Goal: Information Seeking & Learning: Compare options

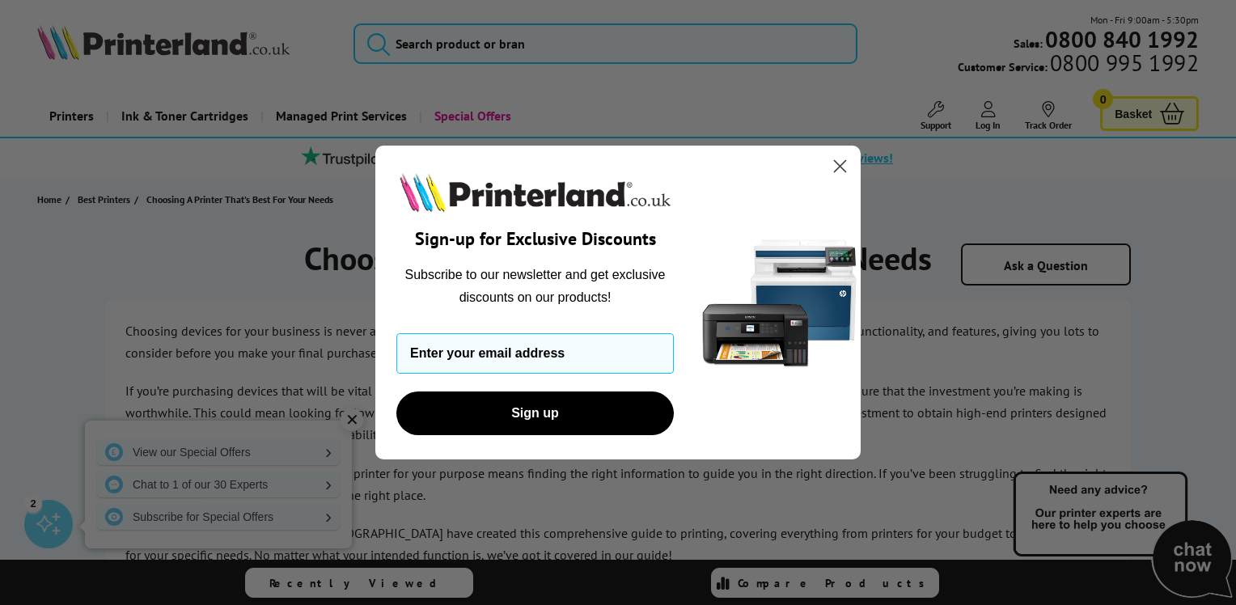
click at [841, 161] on circle "Close dialog" at bounding box center [840, 166] width 27 height 27
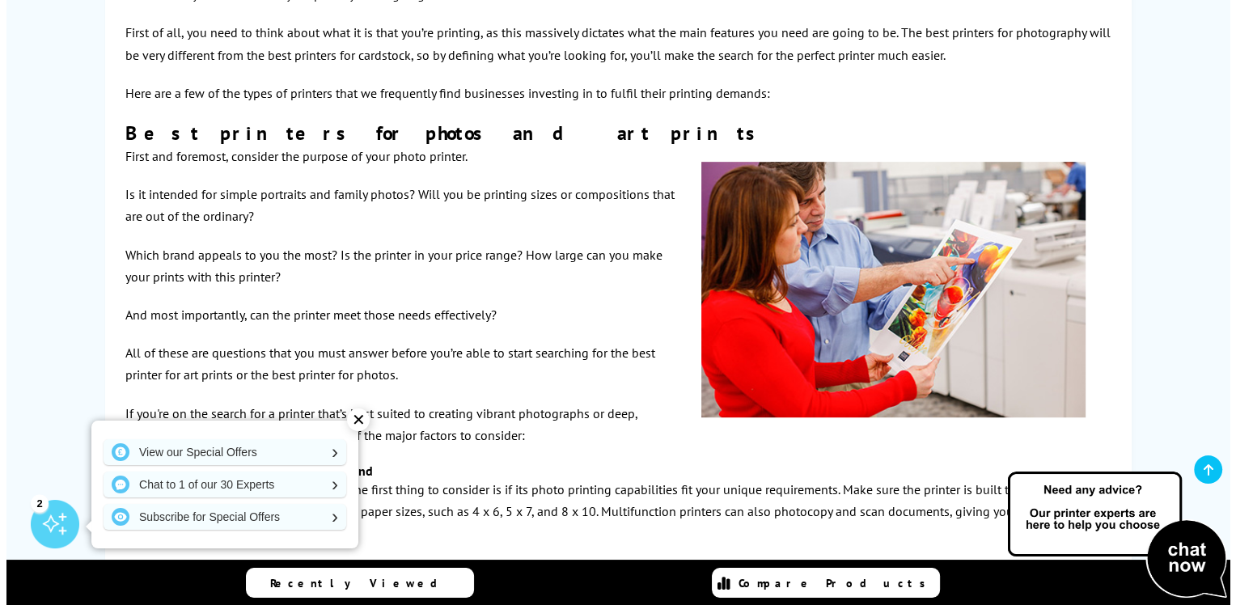
scroll to position [890, 0]
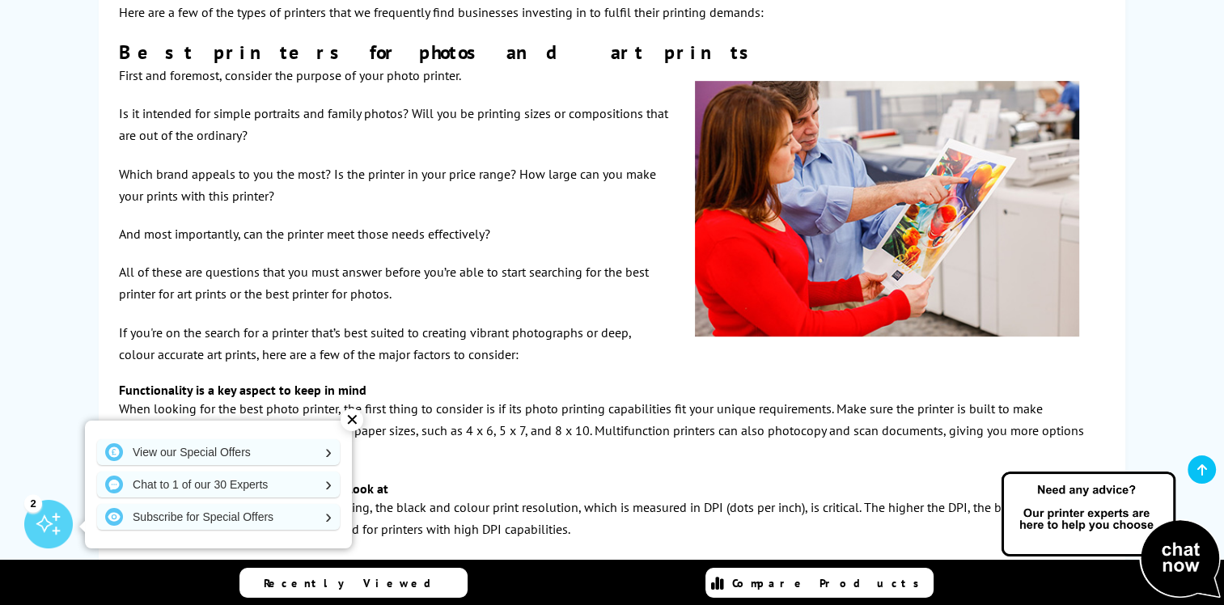
click at [366, 581] on span "Recently Viewed" at bounding box center [356, 583] width 184 height 15
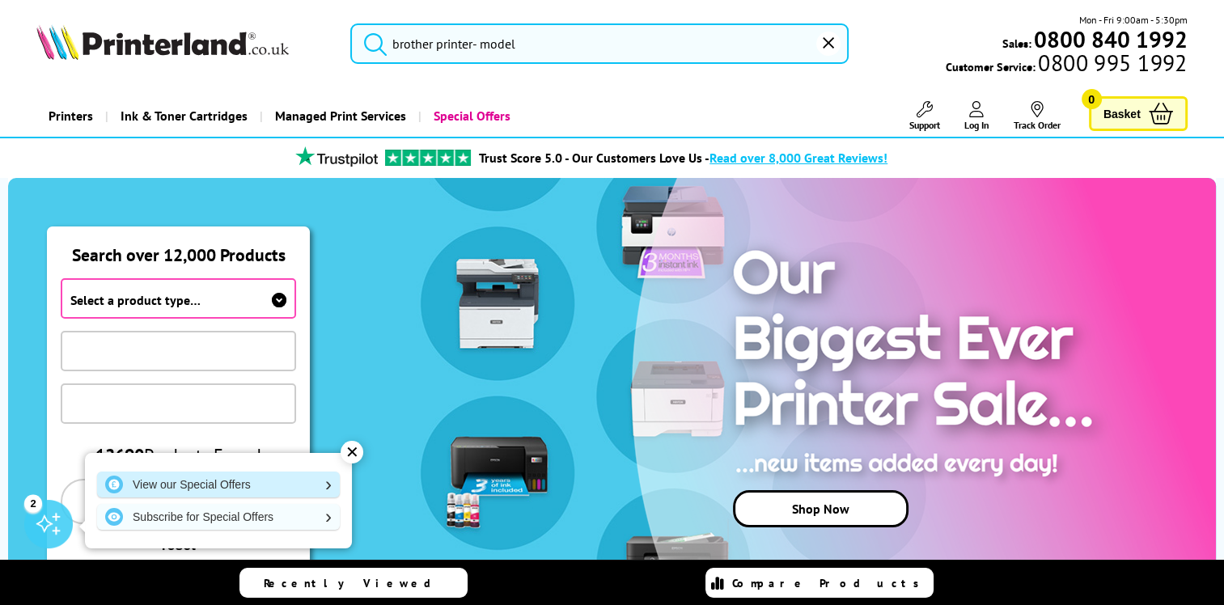
click at [223, 482] on link "View our Special Offers" at bounding box center [218, 485] width 243 height 26
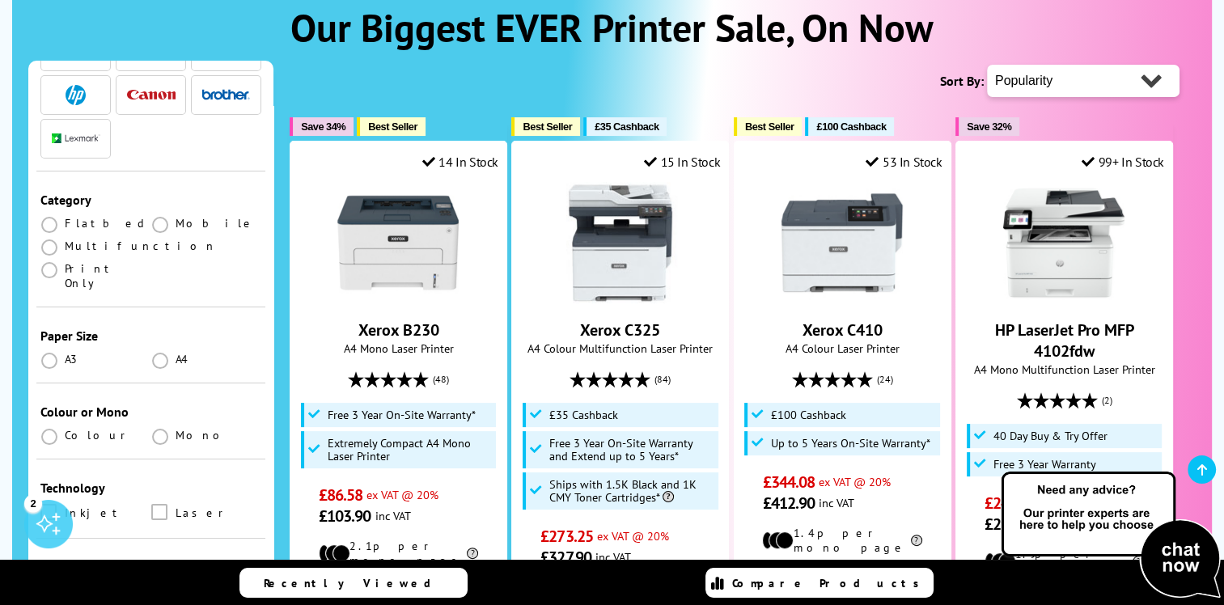
scroll to position [243, 0]
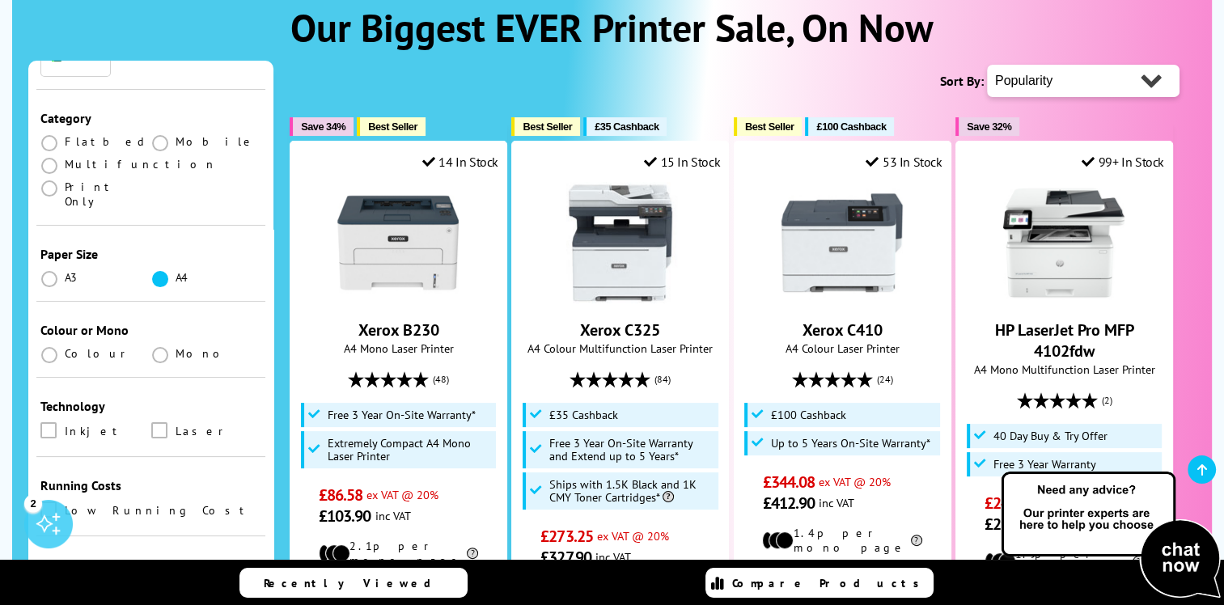
click at [159, 271] on span at bounding box center [160, 279] width 16 height 16
click at [176, 273] on input "radio" at bounding box center [176, 273] width 0 height 0
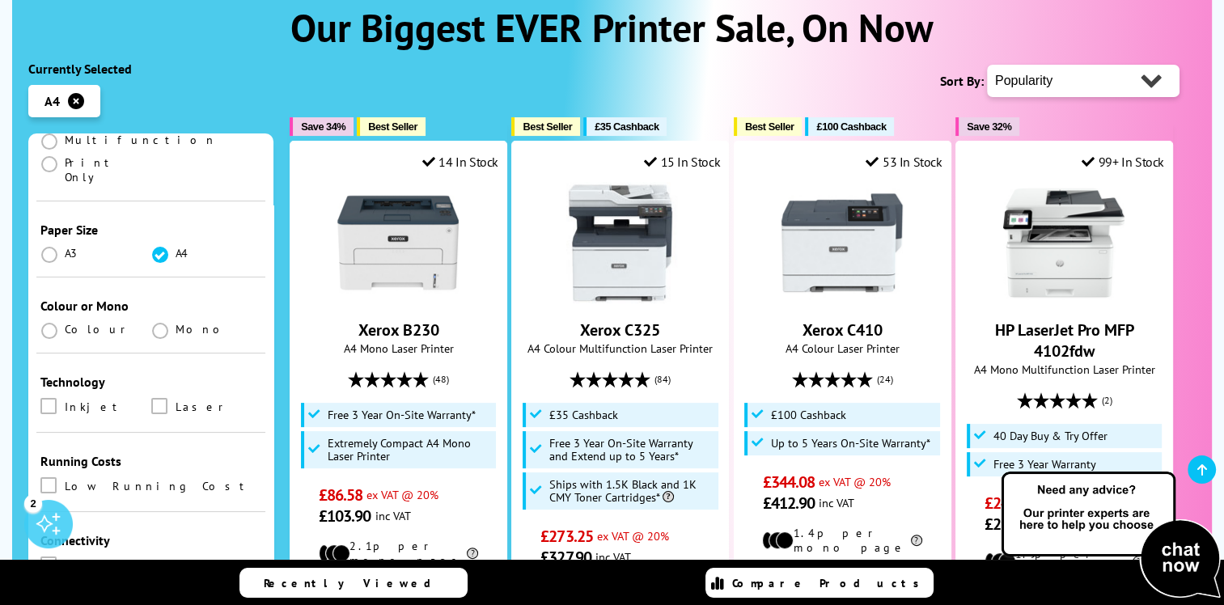
scroll to position [404, 0]
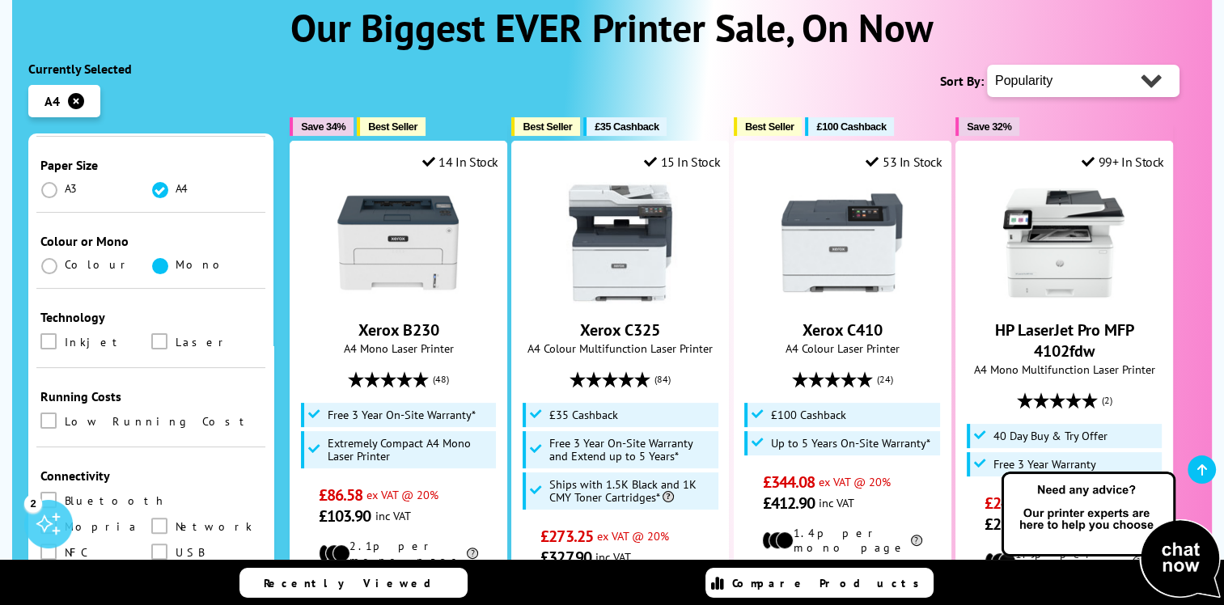
click at [158, 258] on span at bounding box center [160, 266] width 16 height 16
click at [176, 260] on input "radio" at bounding box center [176, 260] width 0 height 0
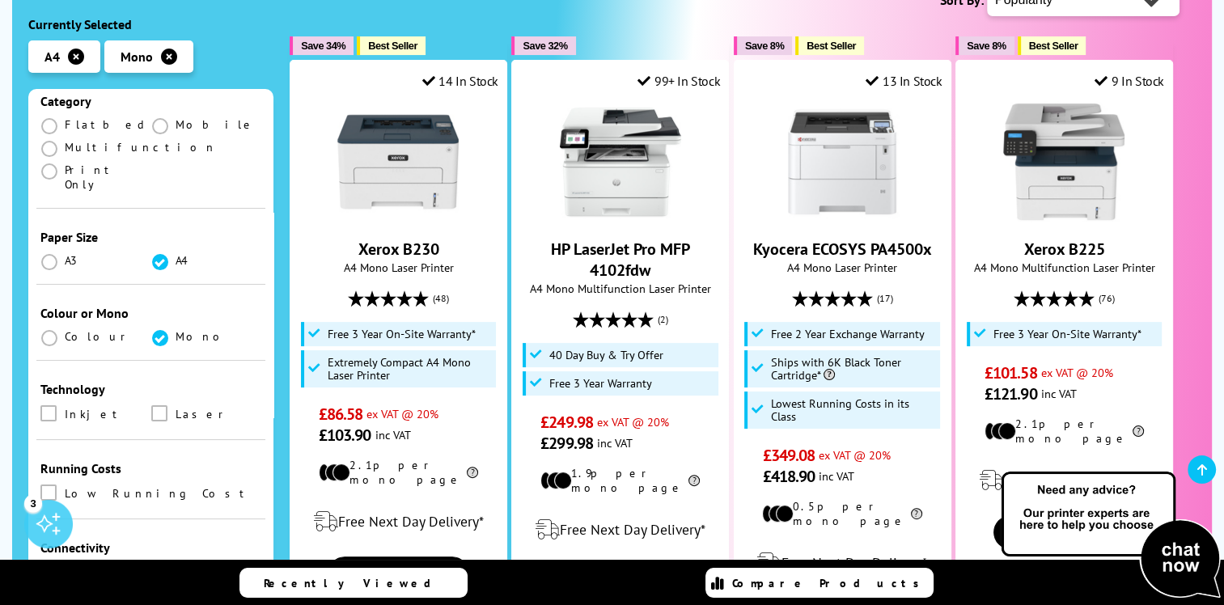
scroll to position [324, 0]
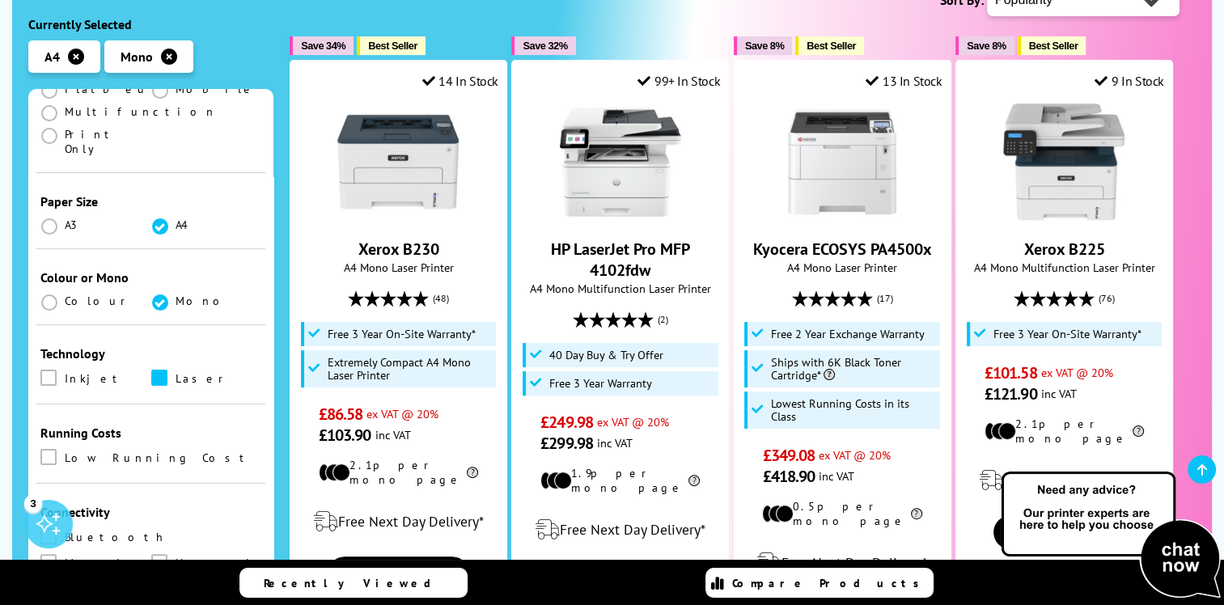
click at [155, 370] on span at bounding box center [159, 378] width 16 height 16
click at [175, 372] on input "checkbox" at bounding box center [175, 372] width 0 height 0
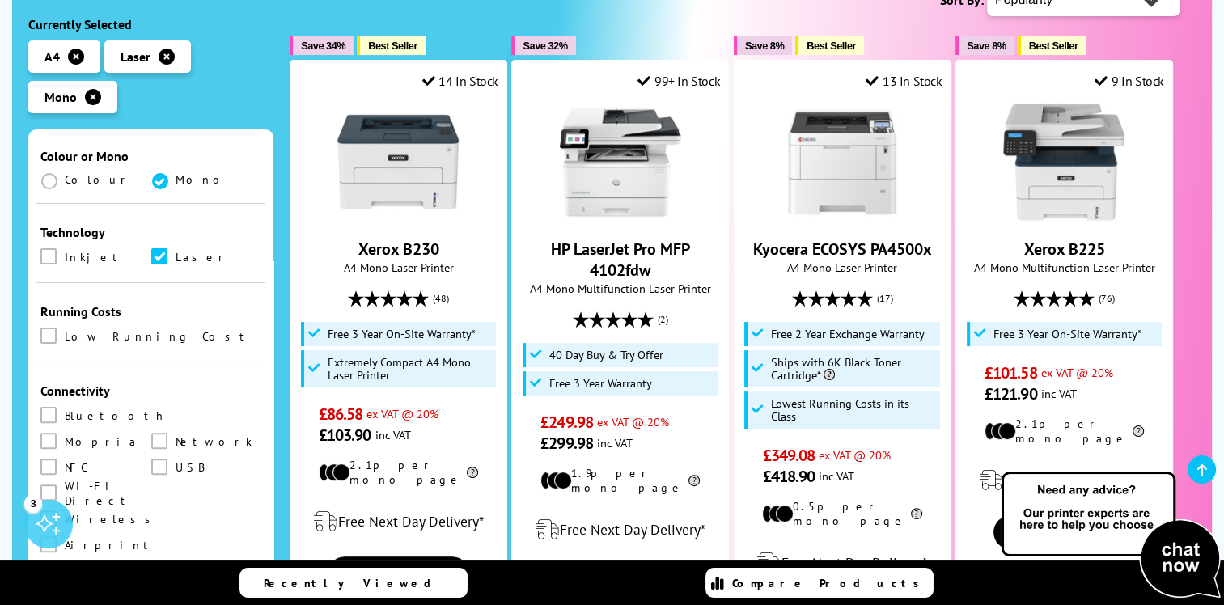
scroll to position [566, 0]
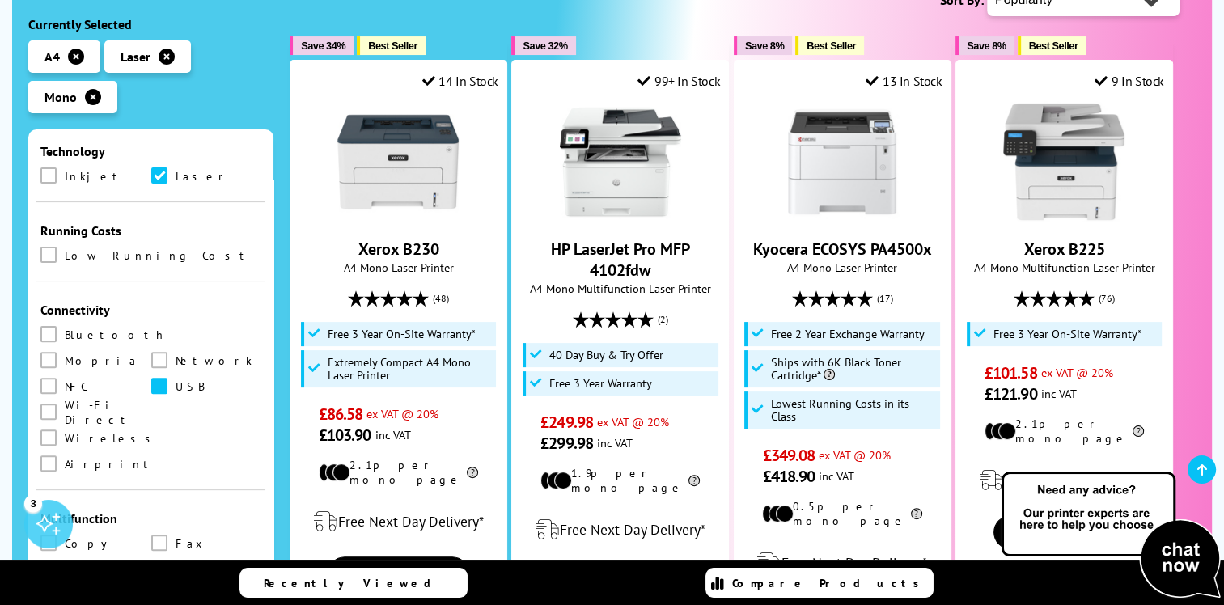
click at [151, 378] on span at bounding box center [159, 386] width 16 height 16
click at [175, 380] on input "checkbox" at bounding box center [175, 380] width 0 height 0
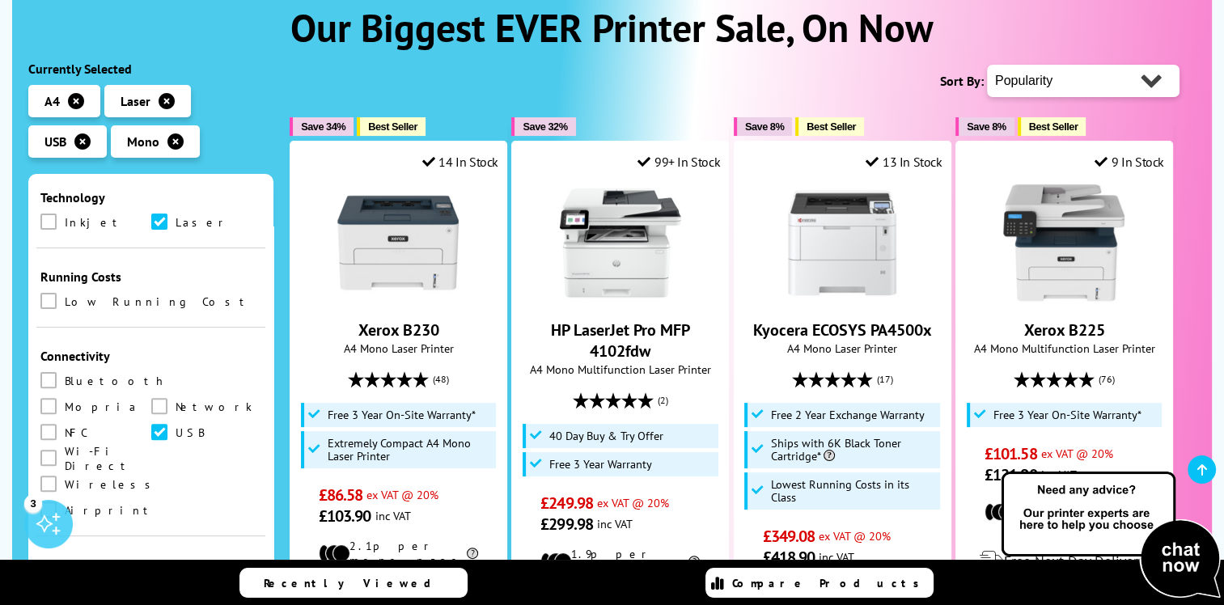
scroll to position [566, 0]
click at [57, 448] on span at bounding box center [48, 456] width 16 height 16
click at [64, 451] on Direct "checkbox" at bounding box center [64, 451] width 0 height 0
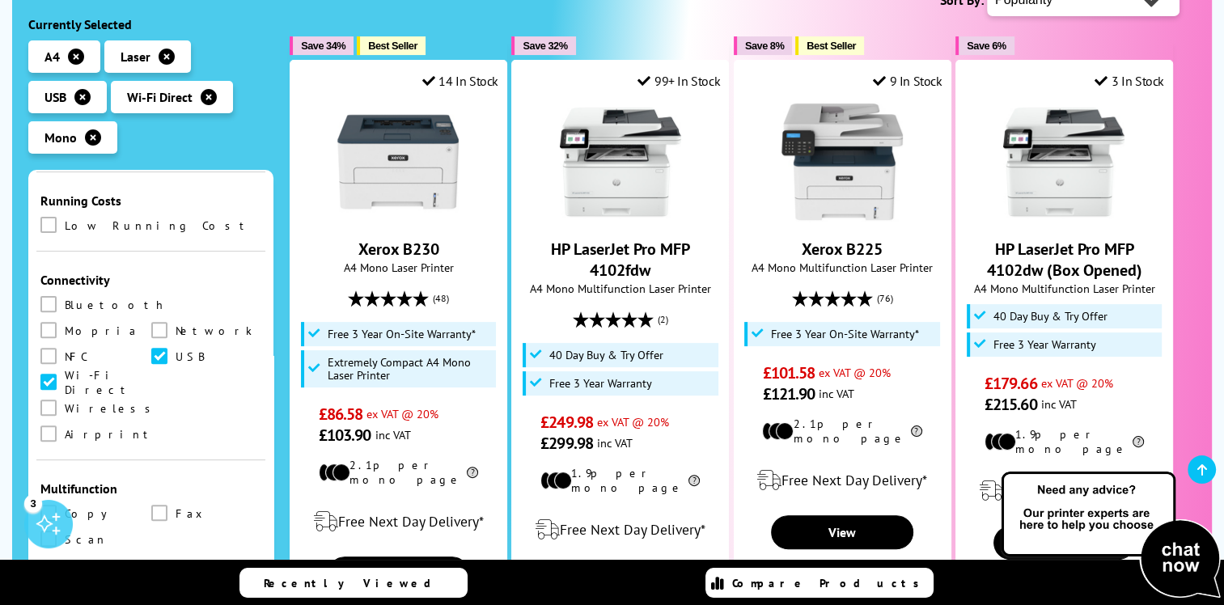
scroll to position [647, 0]
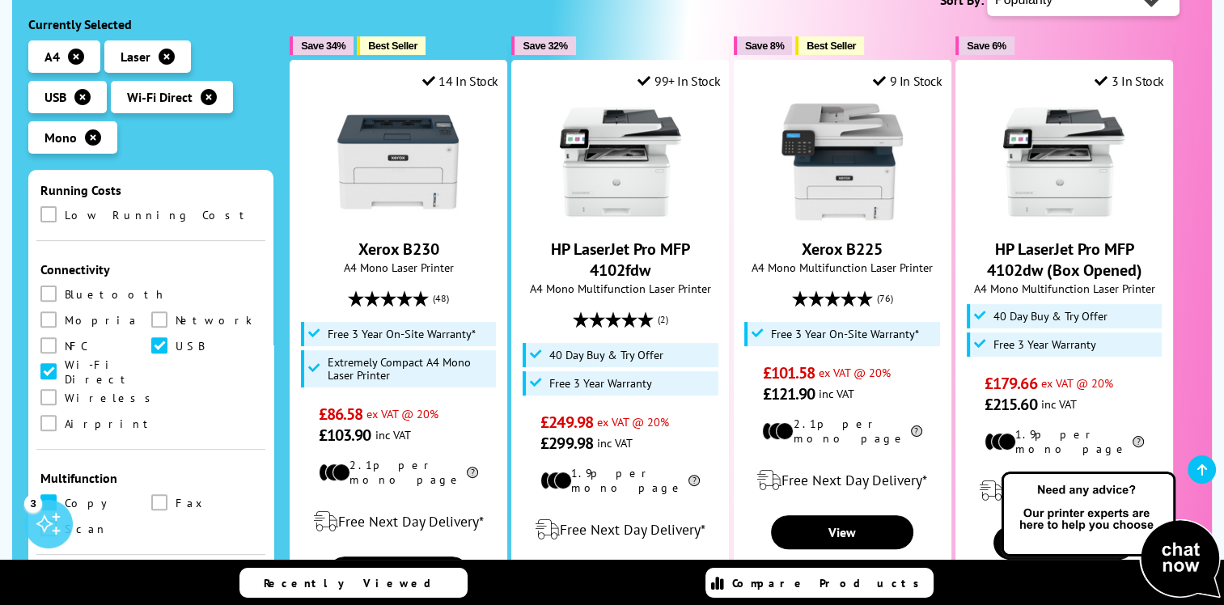
click at [49, 494] on span at bounding box center [48, 502] width 16 height 16
click at [64, 497] on input "checkbox" at bounding box center [64, 497] width 0 height 0
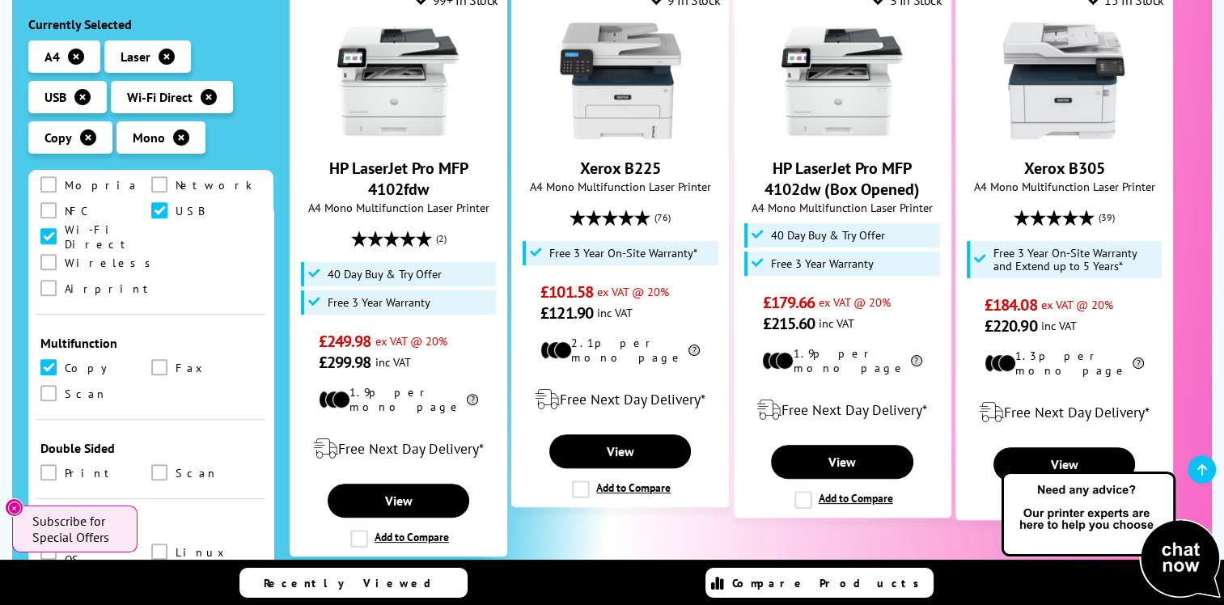
scroll to position [809, 0]
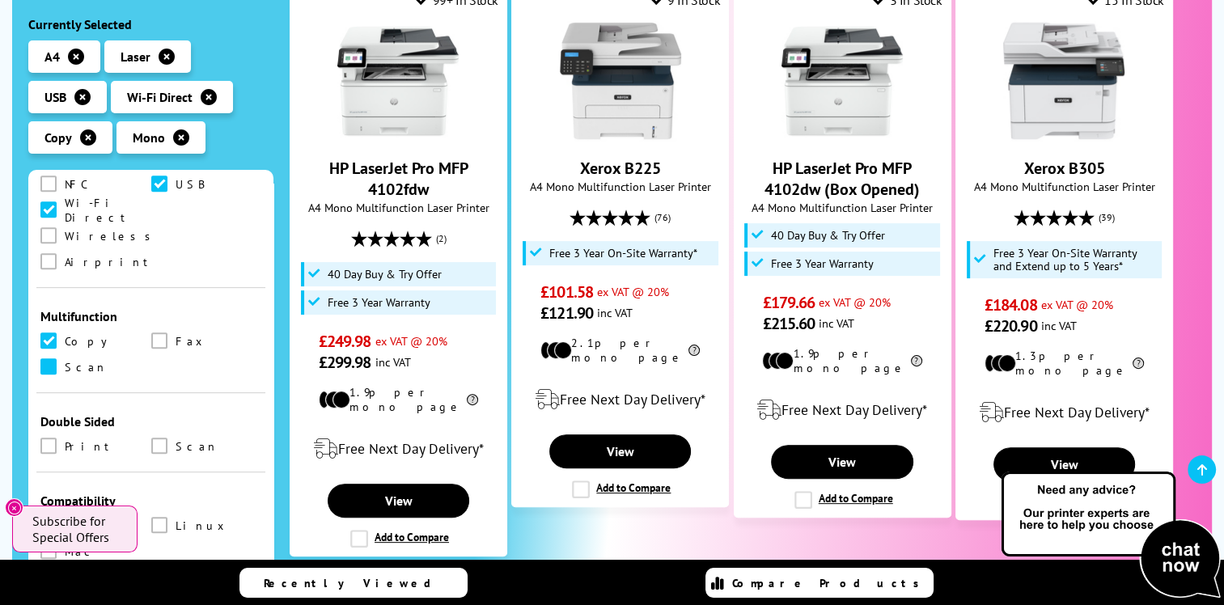
click at [45, 358] on span at bounding box center [48, 366] width 16 height 16
click at [64, 361] on input "checkbox" at bounding box center [64, 361] width 0 height 0
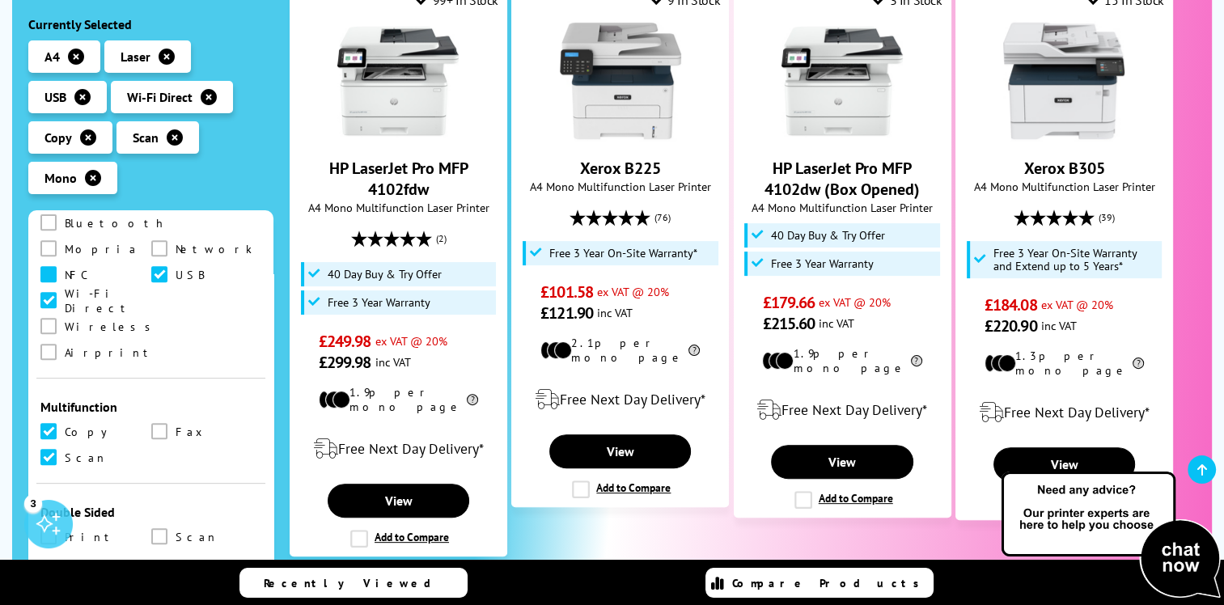
scroll to position [809, 0]
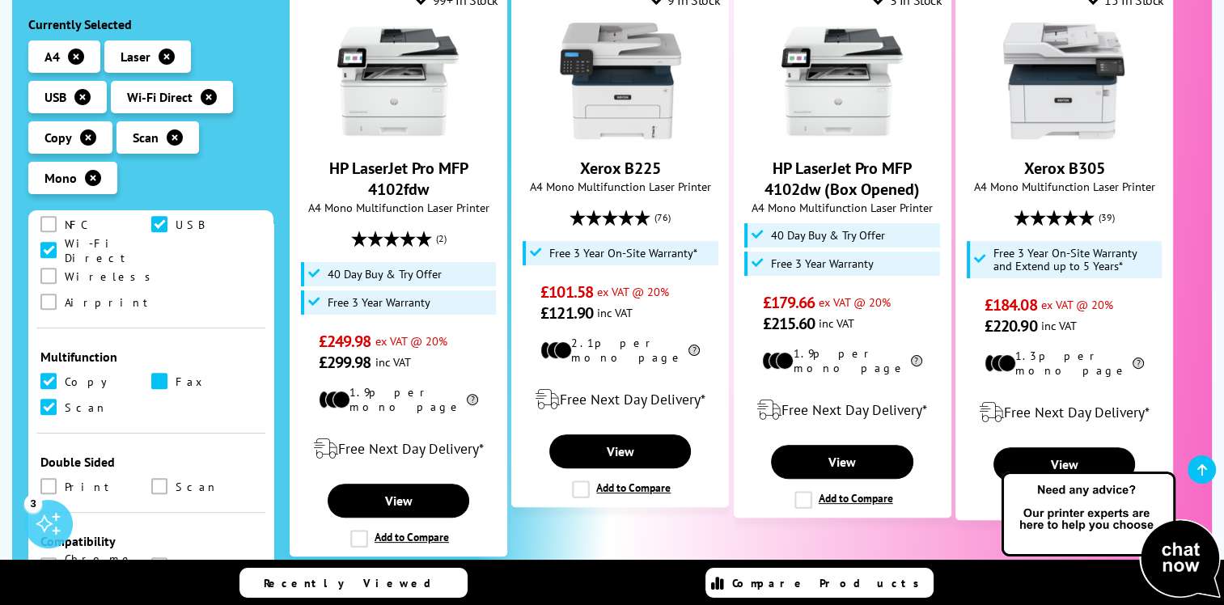
click at [158, 373] on span at bounding box center [159, 381] width 16 height 16
click at [175, 375] on input "checkbox" at bounding box center [175, 375] width 0 height 0
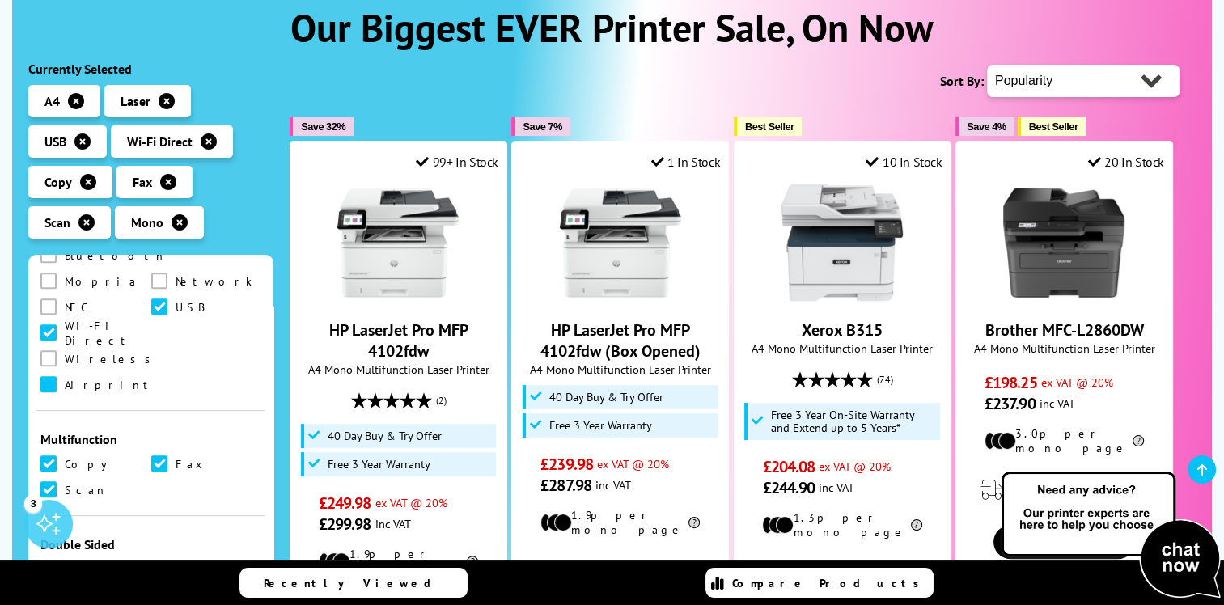
scroll to position [890, 0]
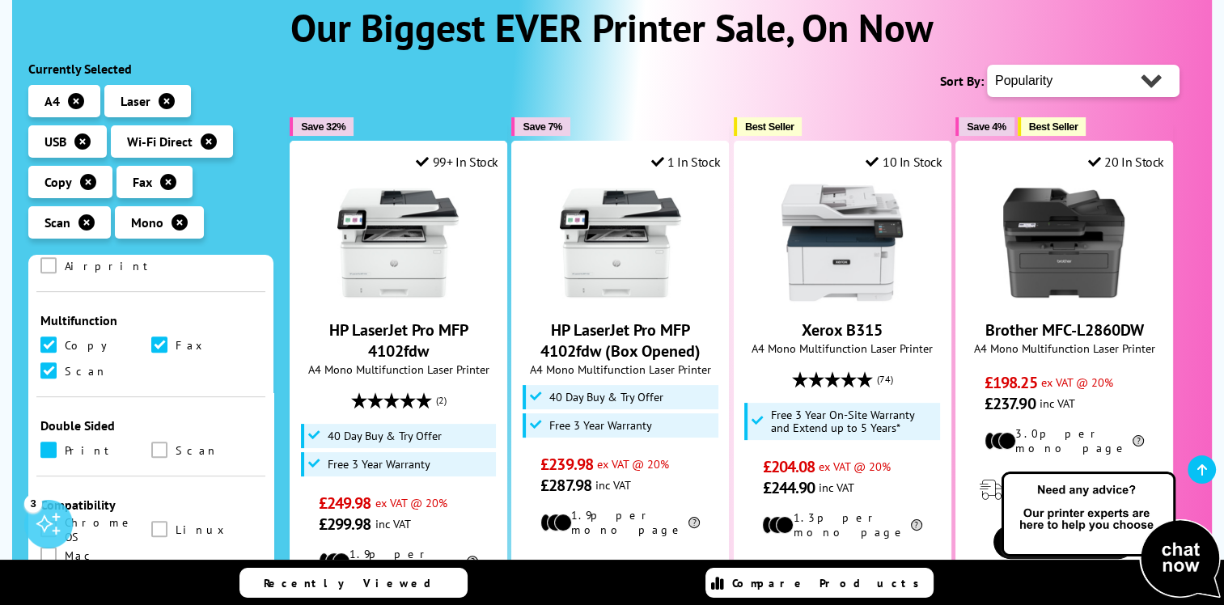
click at [49, 442] on span at bounding box center [48, 450] width 16 height 16
click at [64, 444] on input "checkbox" at bounding box center [64, 444] width 0 height 0
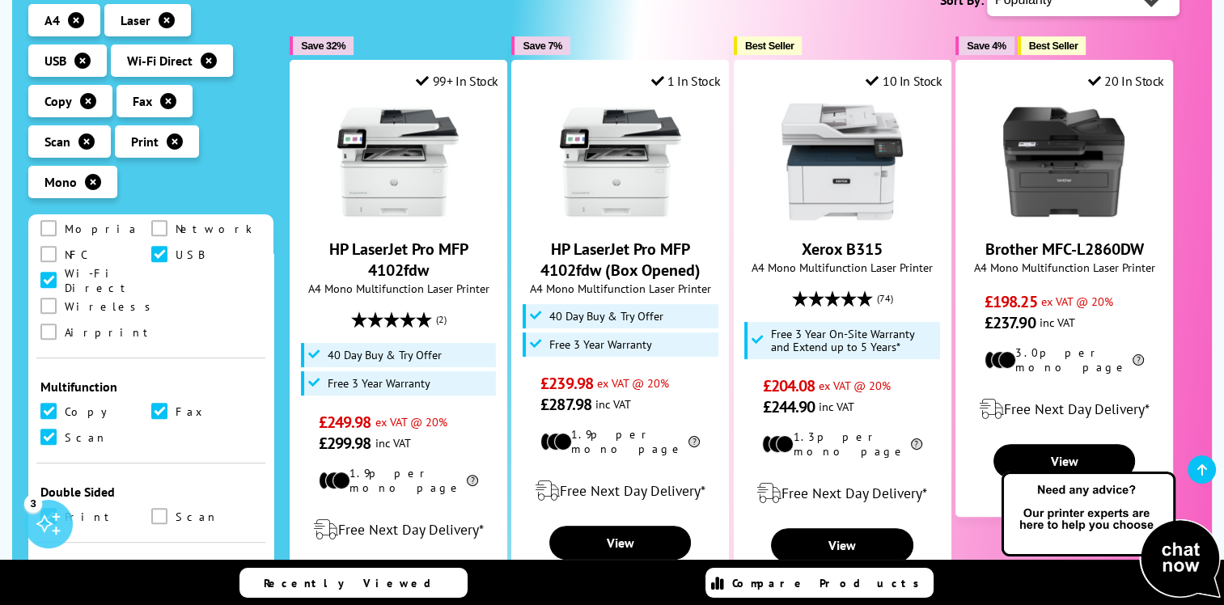
scroll to position [809, 0]
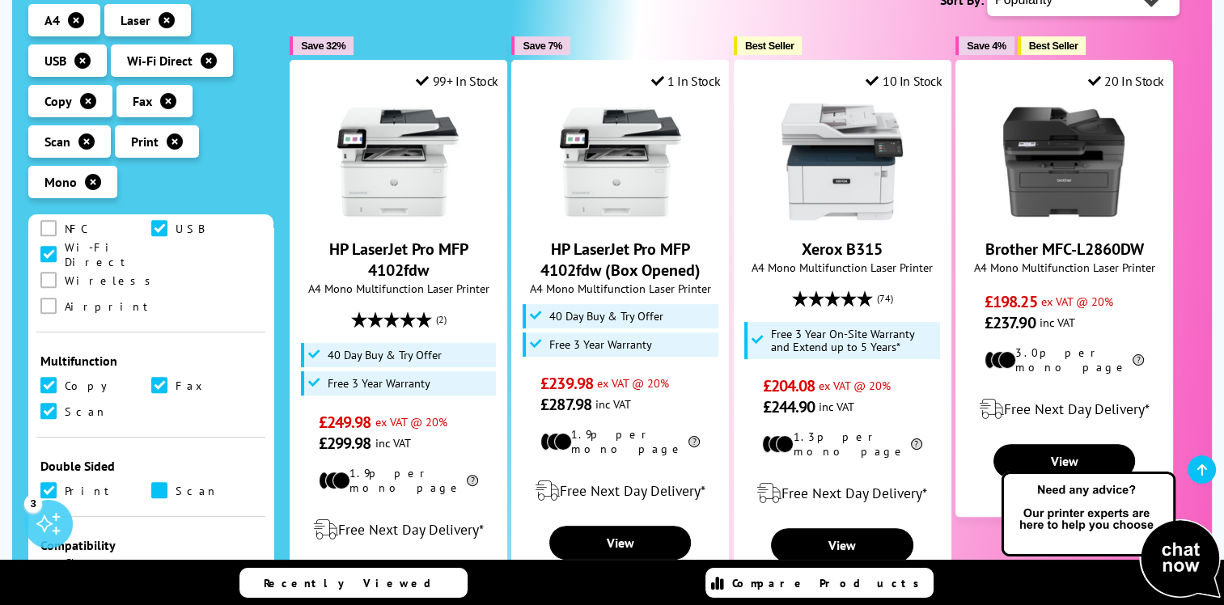
click at [154, 482] on span at bounding box center [159, 490] width 16 height 16
click at [175, 485] on input "checkbox" at bounding box center [175, 485] width 0 height 0
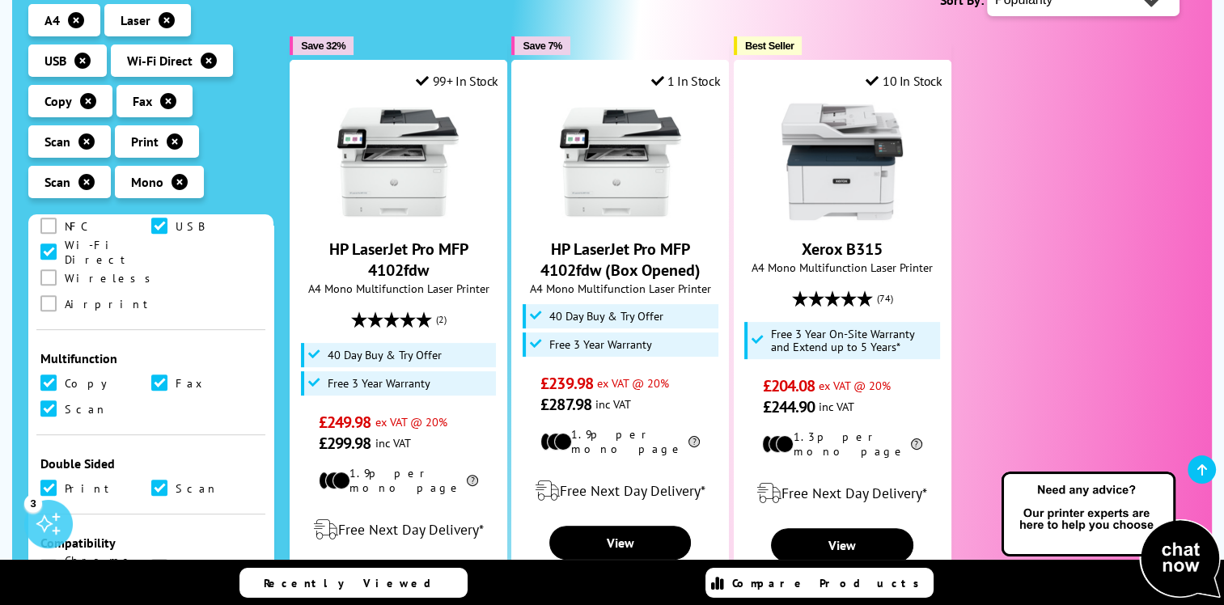
scroll to position [890, 0]
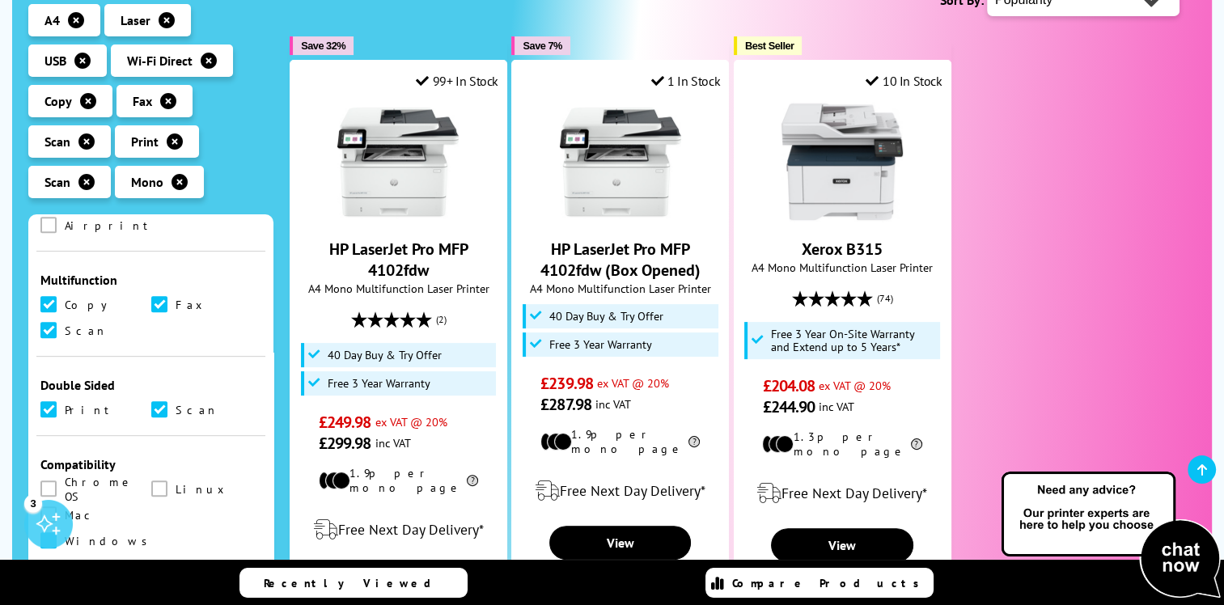
click at [57, 532] on span at bounding box center [48, 540] width 16 height 16
click at [64, 535] on input "checkbox" at bounding box center [64, 535] width 0 height 0
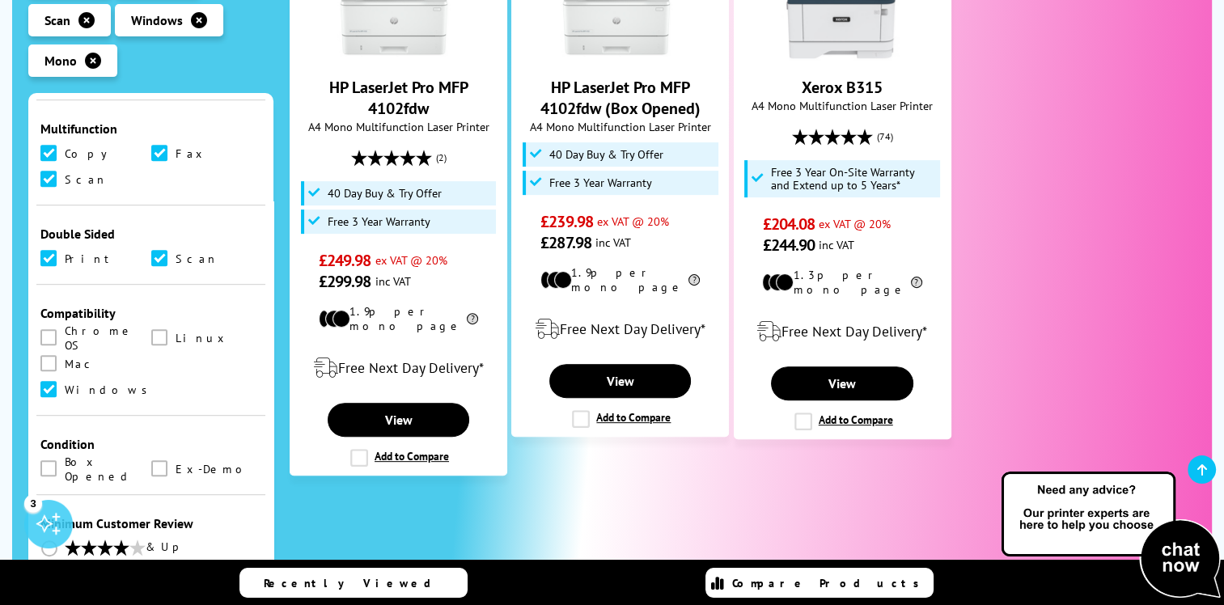
scroll to position [935, 0]
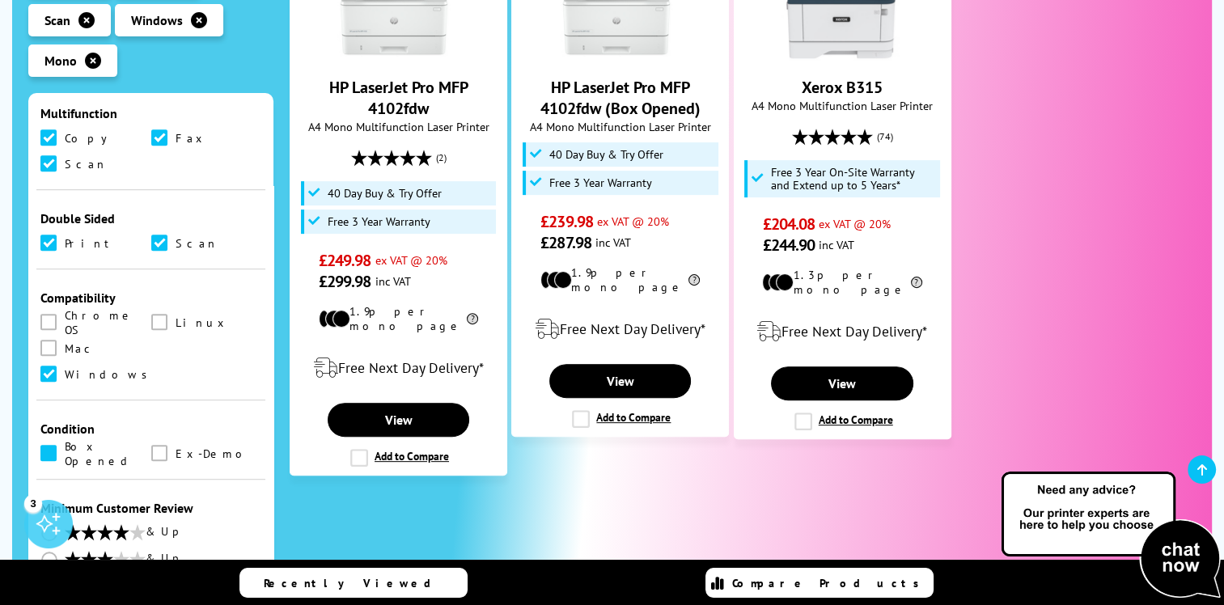
click at [49, 445] on span at bounding box center [48, 453] width 16 height 16
click at [64, 447] on Opened "checkbox" at bounding box center [64, 447] width 0 height 0
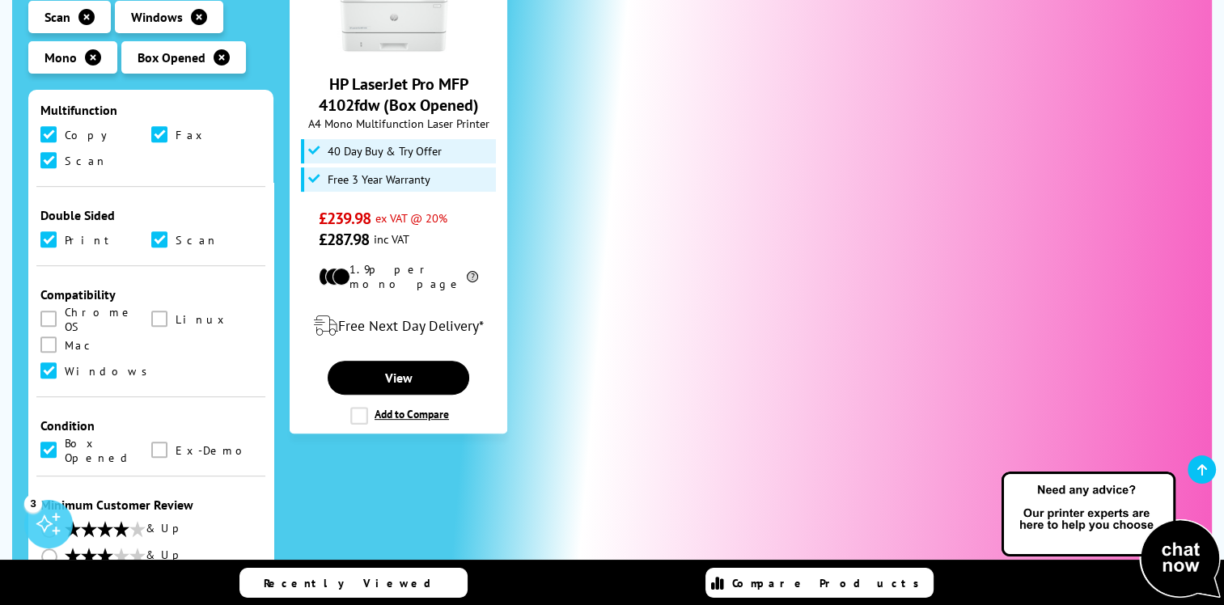
scroll to position [485, 0]
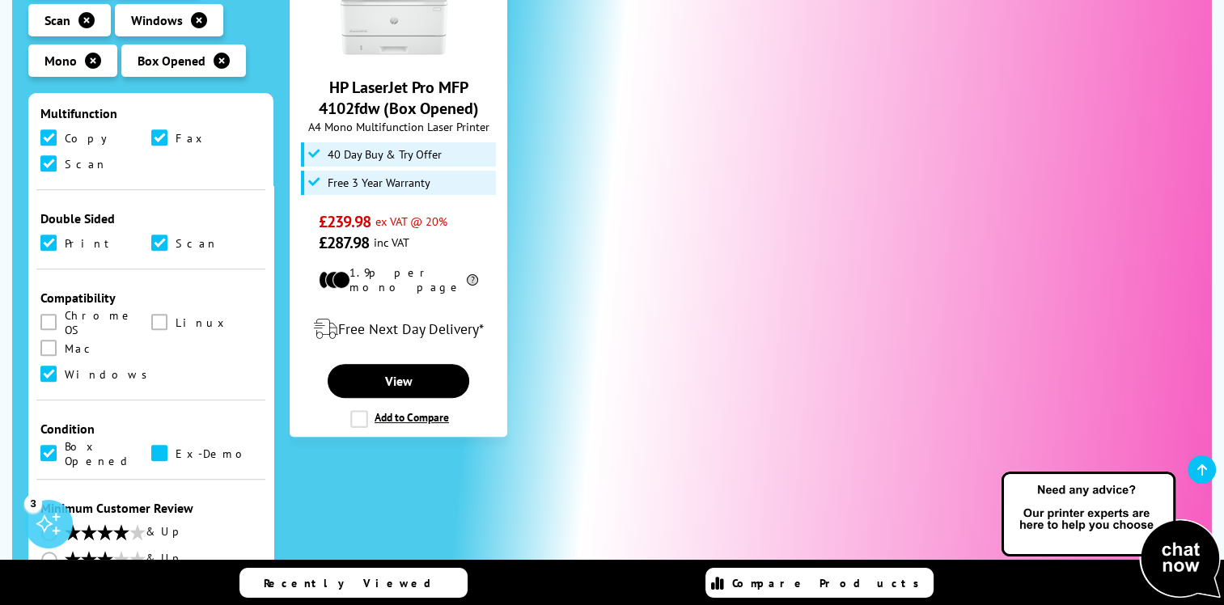
click at [155, 445] on span at bounding box center [159, 453] width 16 height 16
click at [175, 447] on input "checkbox" at bounding box center [175, 447] width 0 height 0
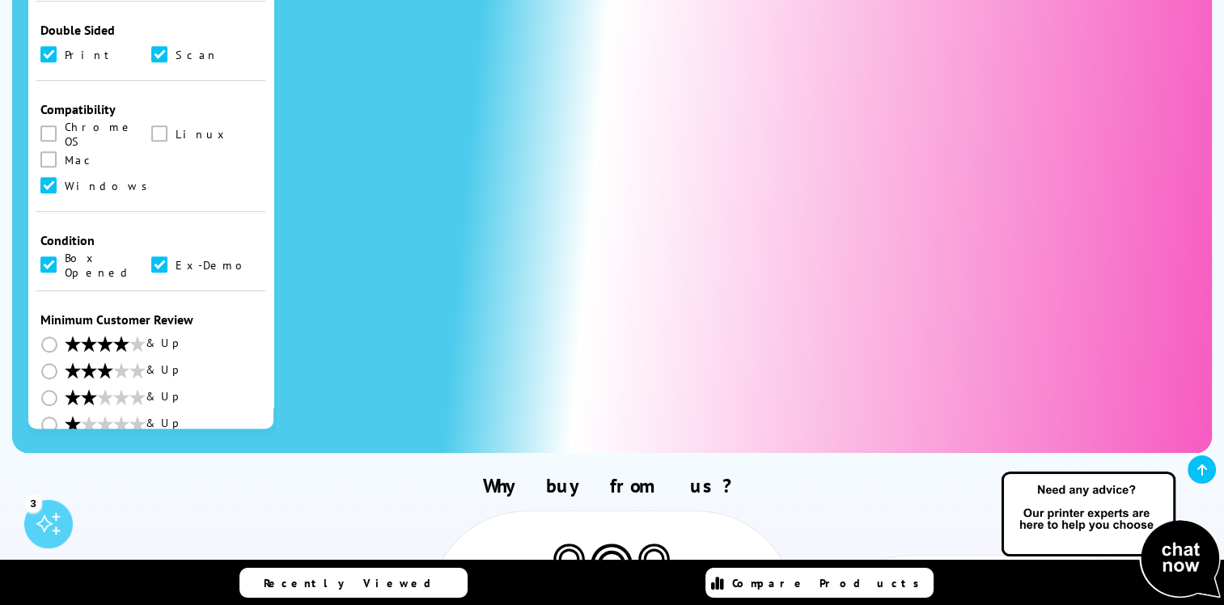
scroll to position [728, 0]
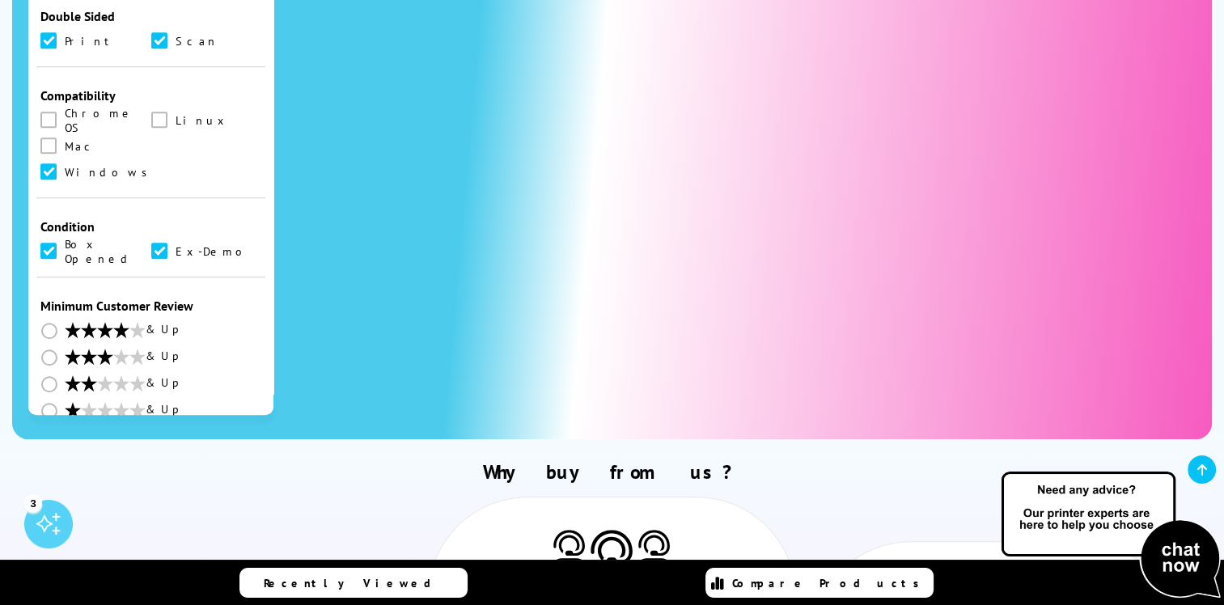
click at [158, 243] on span at bounding box center [159, 251] width 16 height 16
click at [175, 245] on input "checkbox" at bounding box center [175, 245] width 0 height 0
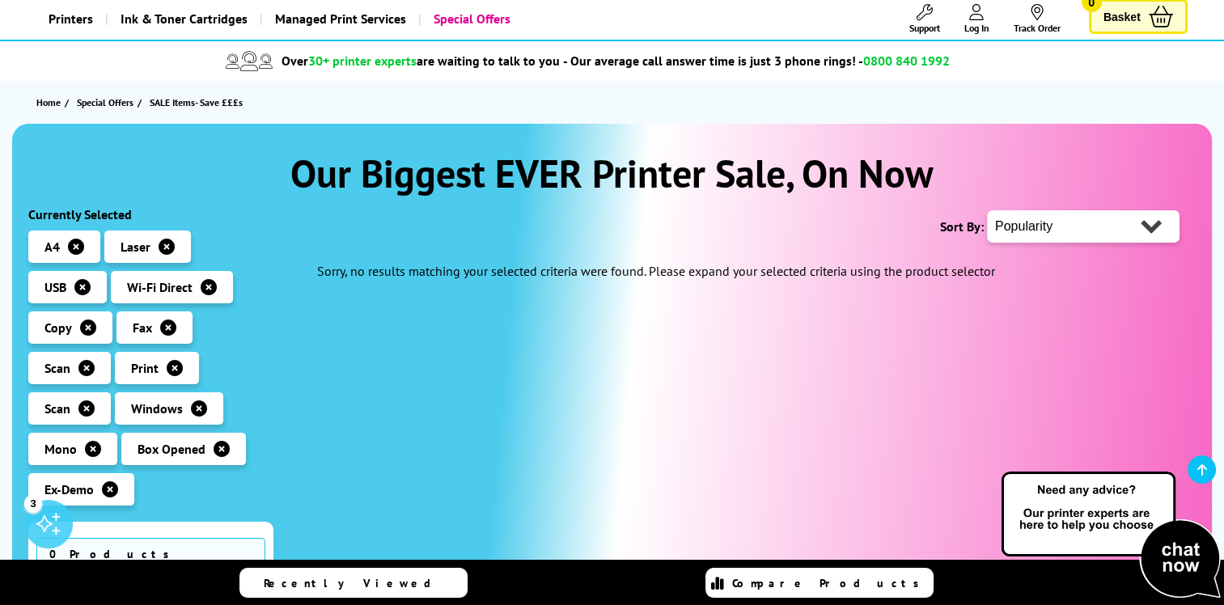
scroll to position [81, 0]
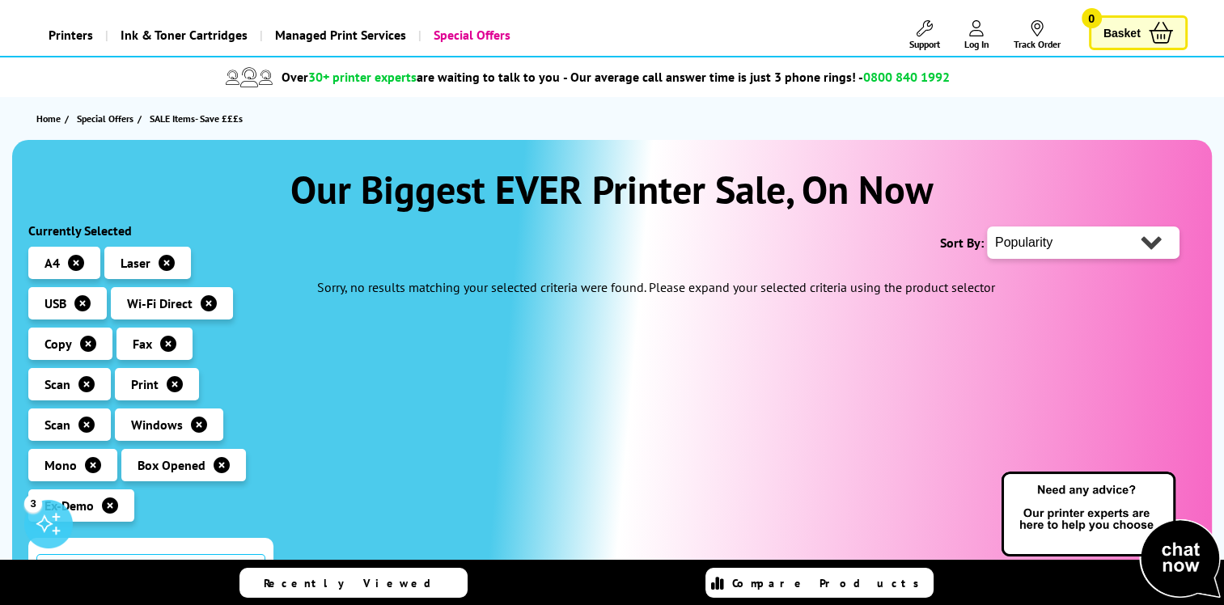
click at [75, 260] on icon "button" at bounding box center [76, 263] width 16 height 16
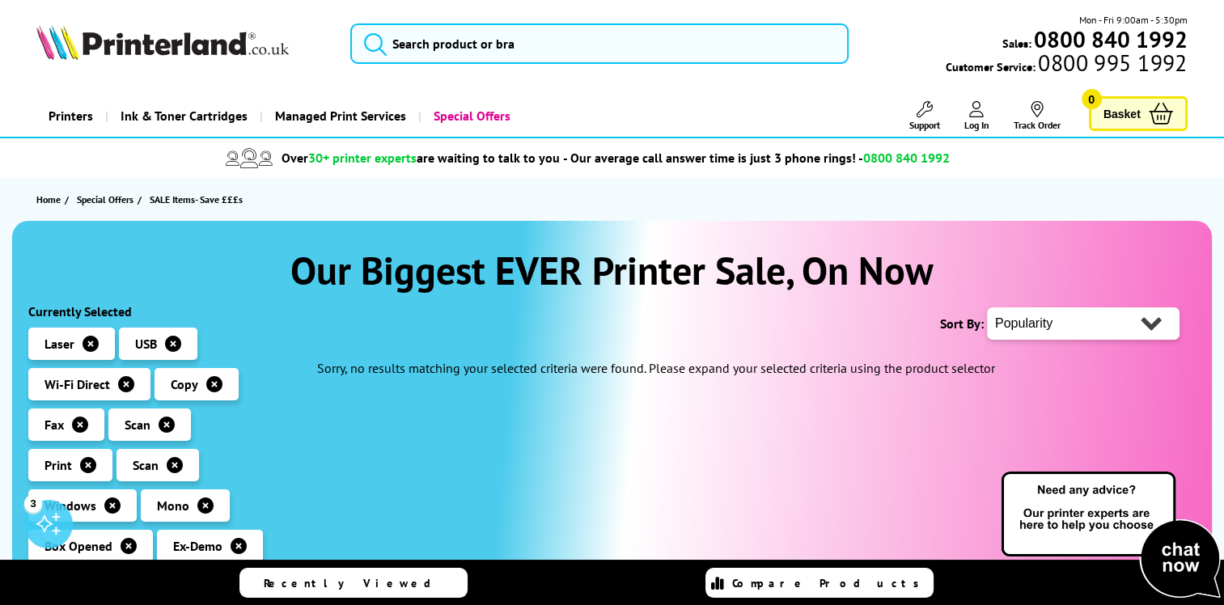
click at [87, 341] on icon "button" at bounding box center [91, 344] width 16 height 16
